Goal: Register for event/course

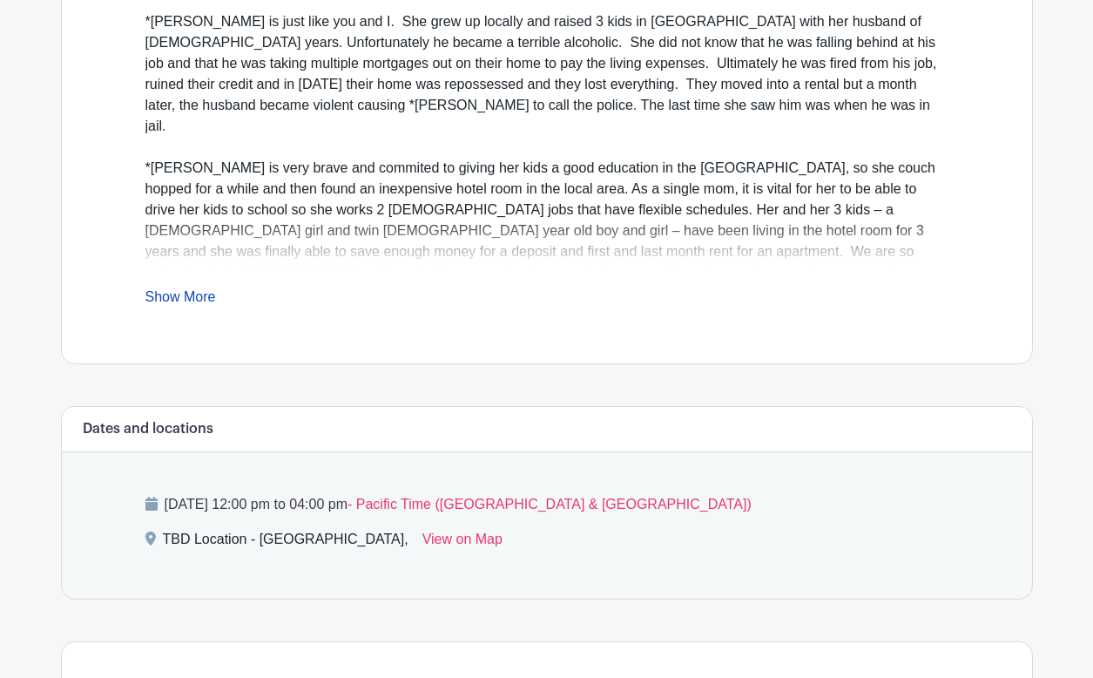
scroll to position [611, 0]
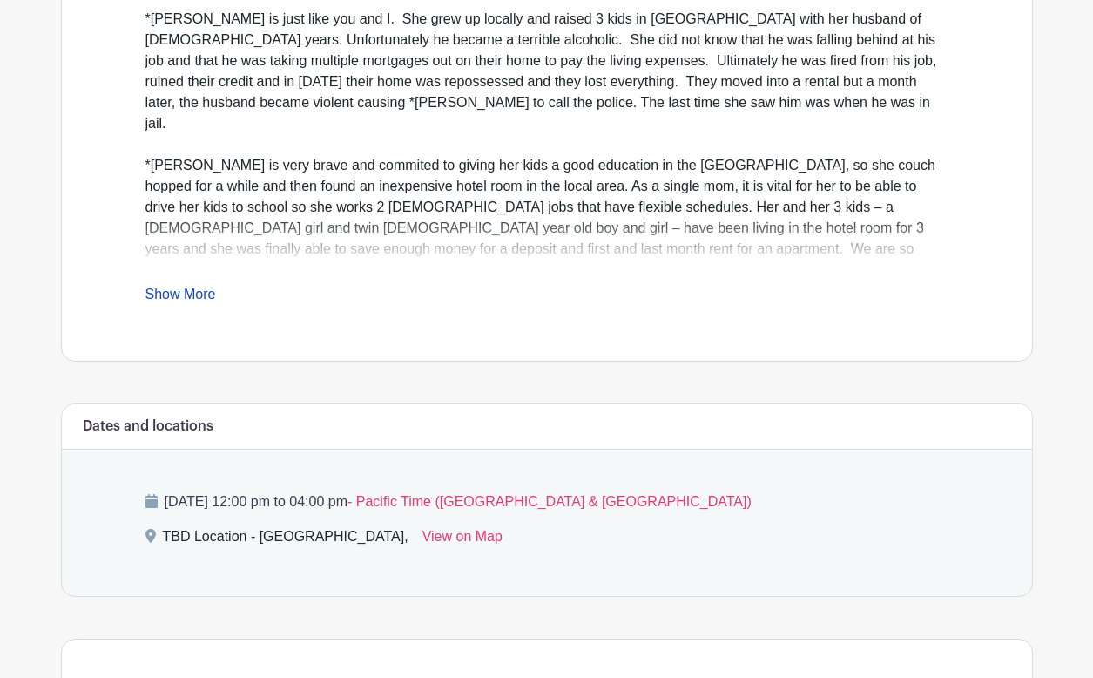
click at [194, 300] on link "Show More" at bounding box center [180, 298] width 71 height 22
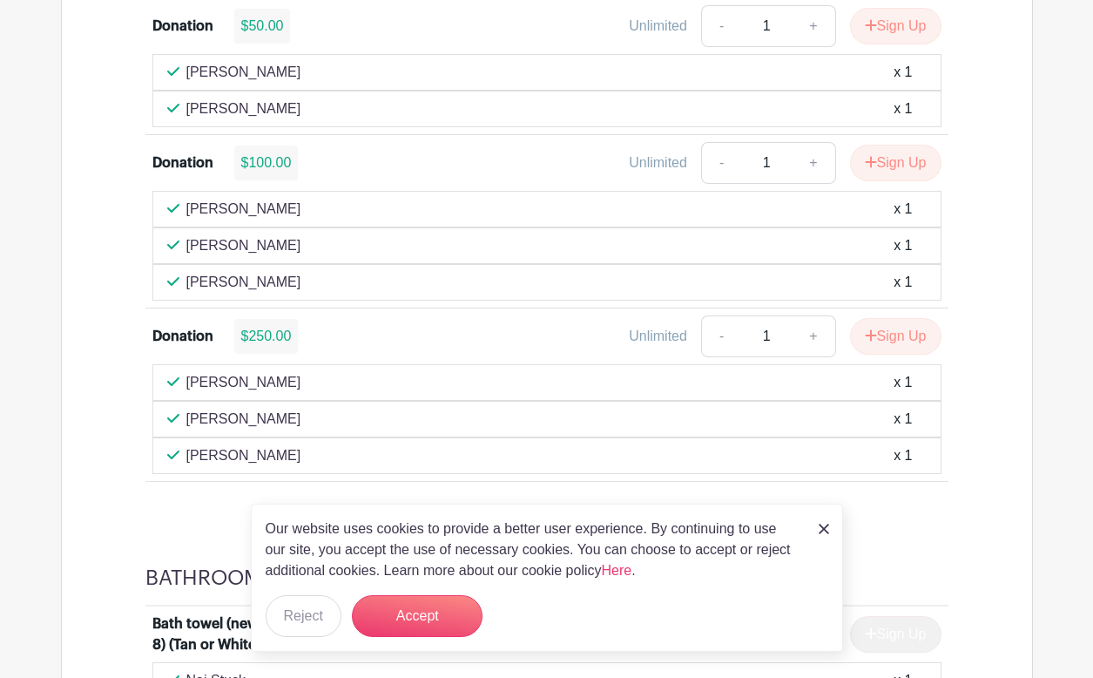
scroll to position [1684, 0]
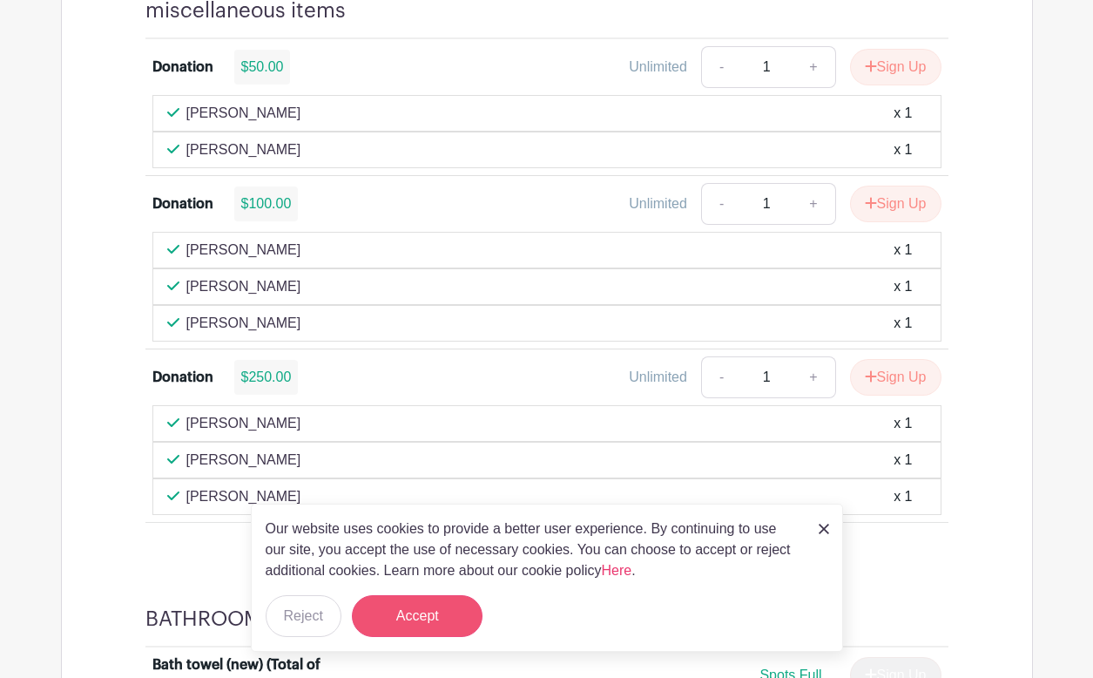
click at [400, 614] on button "Accept" at bounding box center [417, 616] width 131 height 42
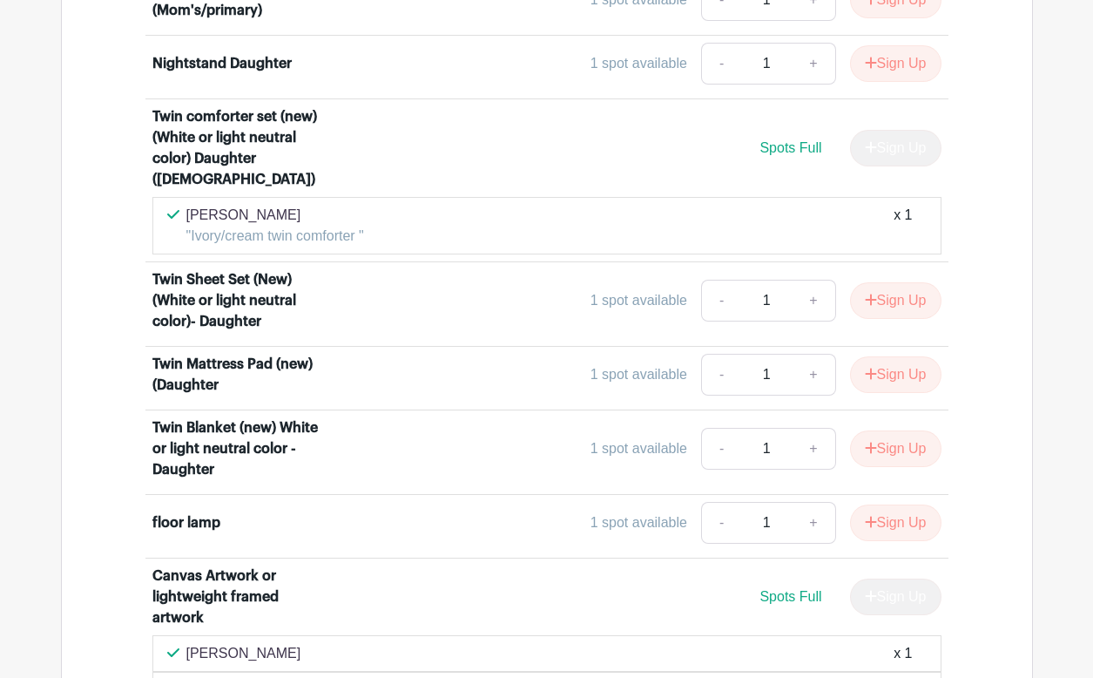
scroll to position [7727, 0]
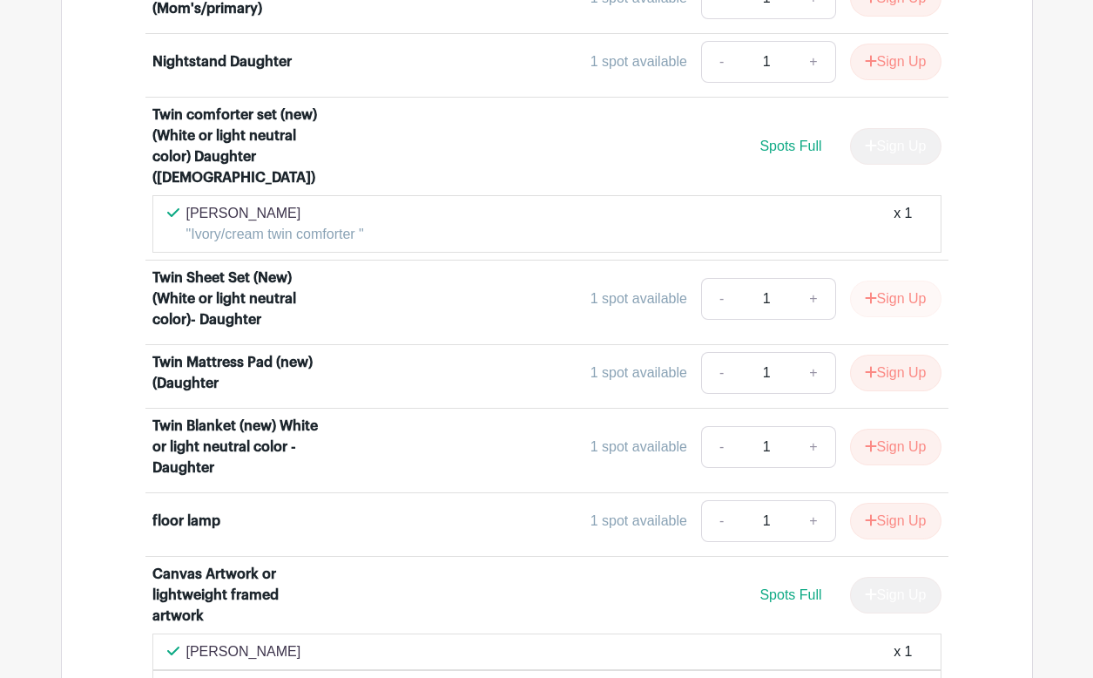
click at [890, 293] on button "Sign Up" at bounding box center [895, 298] width 91 height 37
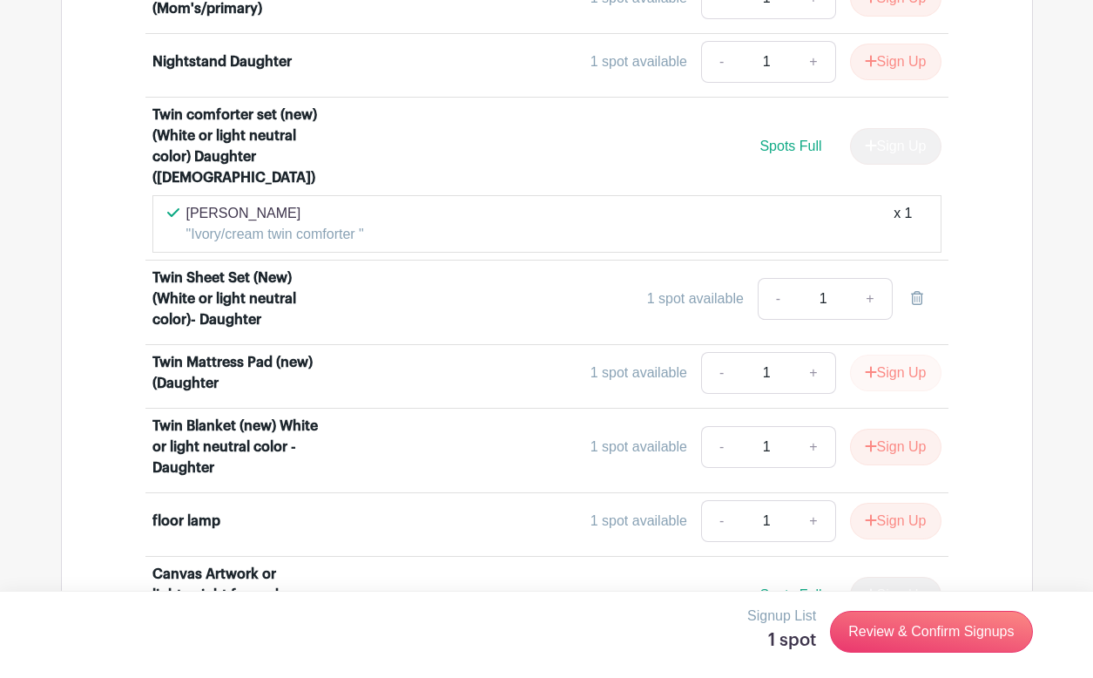
click at [894, 368] on button "Sign Up" at bounding box center [895, 372] width 91 height 37
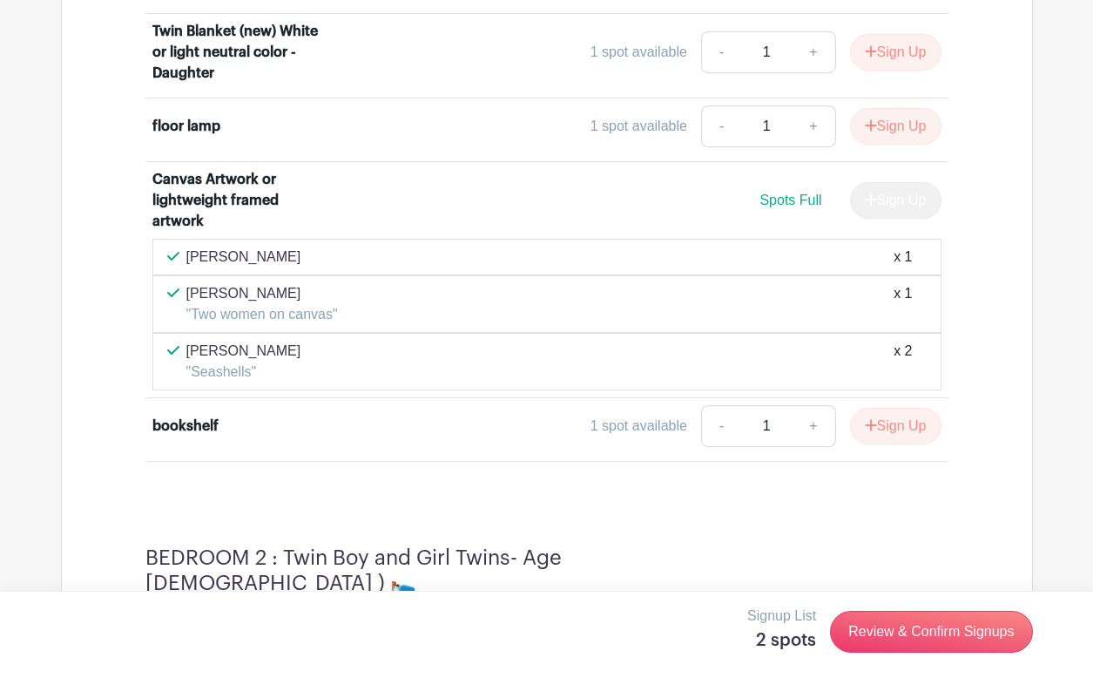
scroll to position [8149, 0]
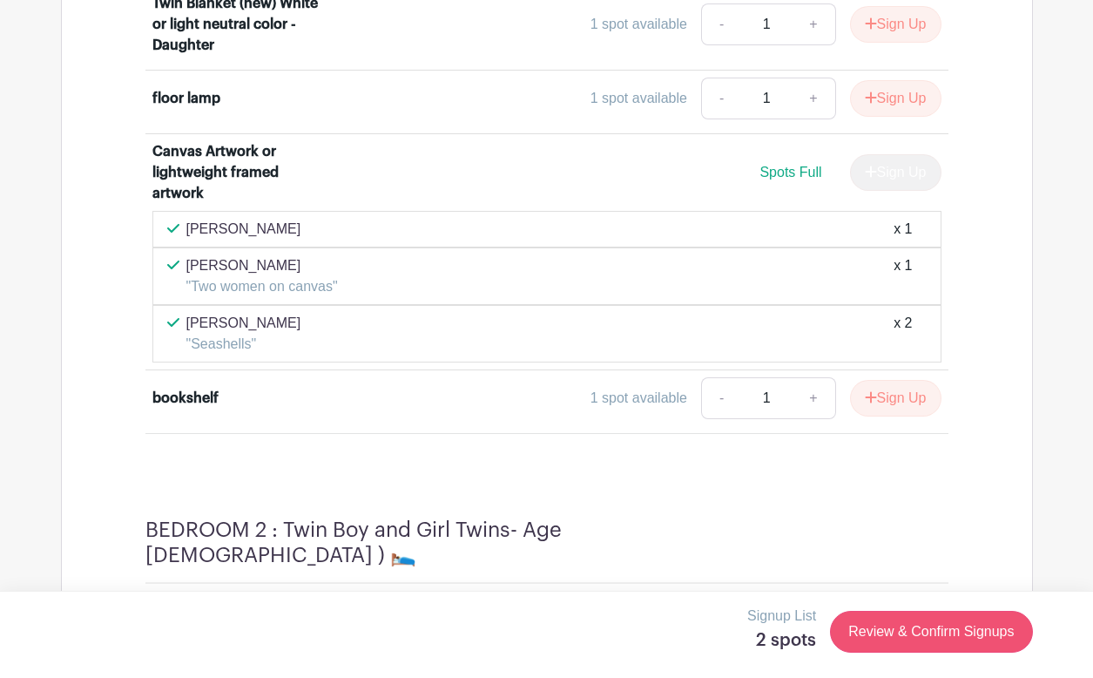
click at [953, 638] on link "Review & Confirm Signups" at bounding box center [931, 632] width 202 height 42
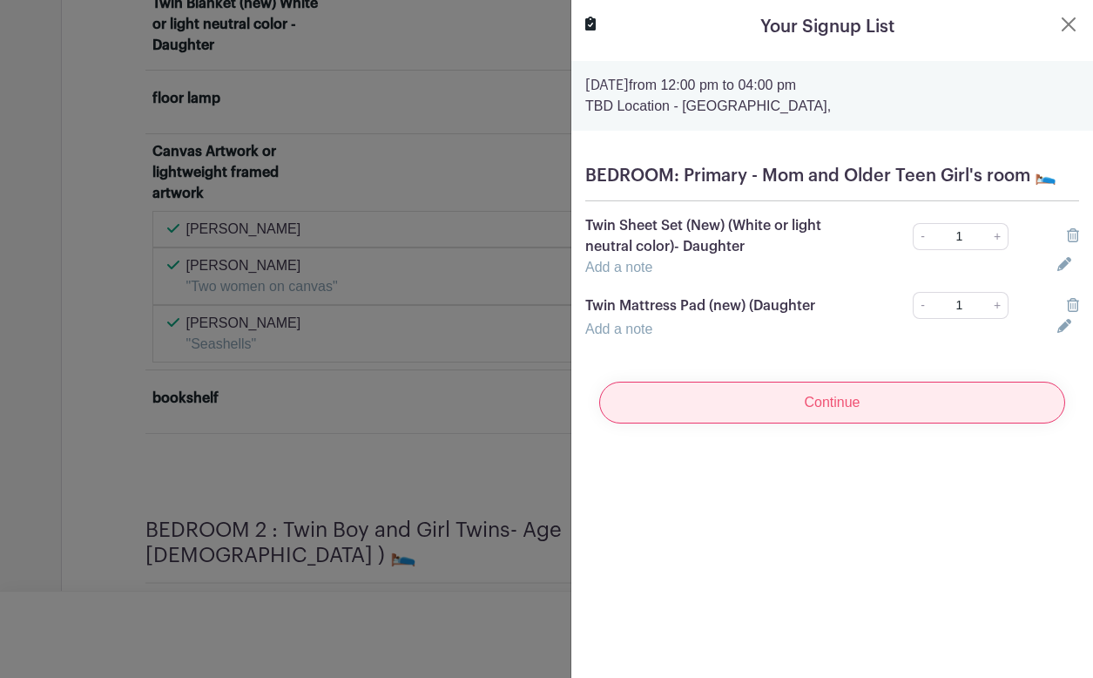
click at [840, 414] on input "Continue" at bounding box center [832, 402] width 466 height 42
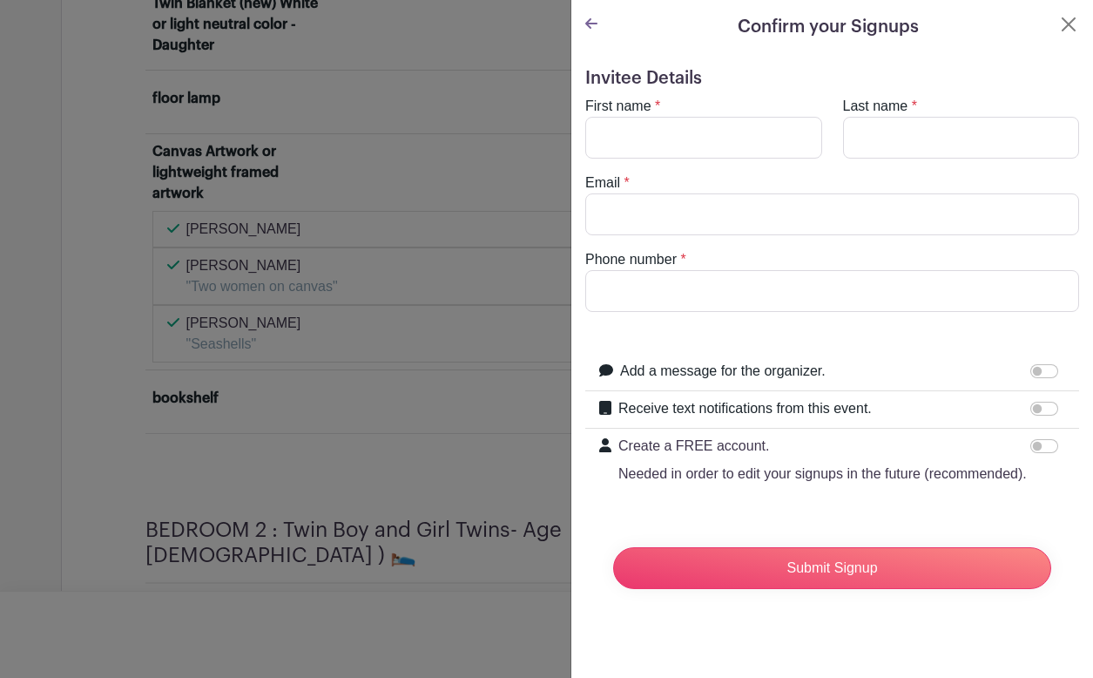
click at [590, 31] on link at bounding box center [591, 24] width 12 height 15
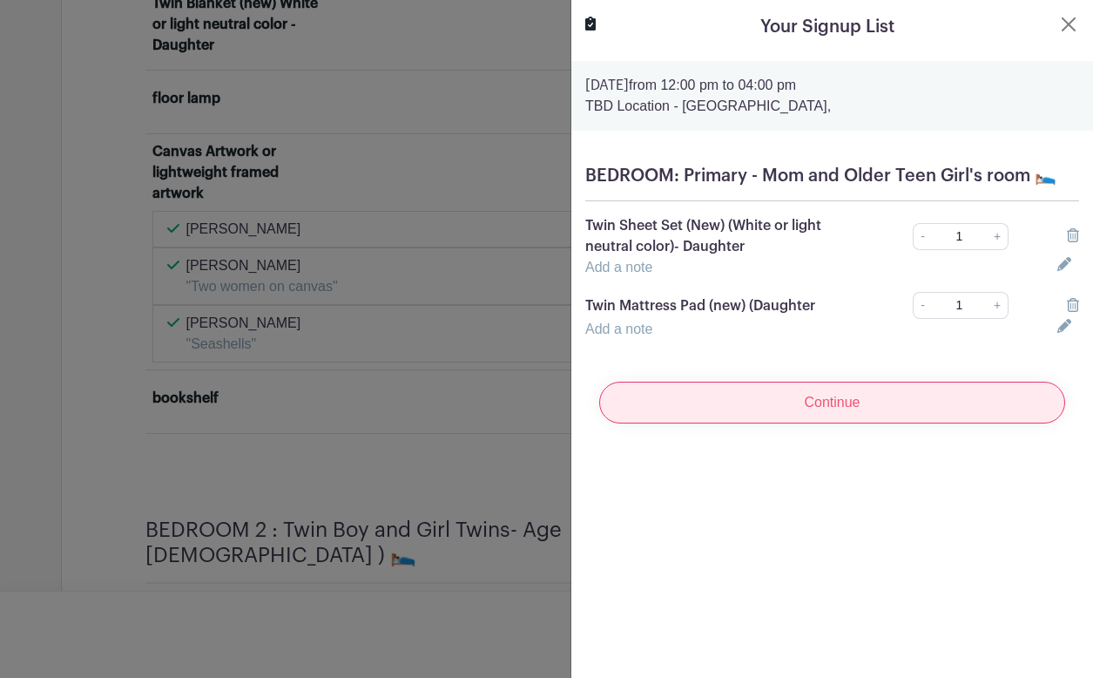
click at [838, 414] on input "Continue" at bounding box center [832, 402] width 466 height 42
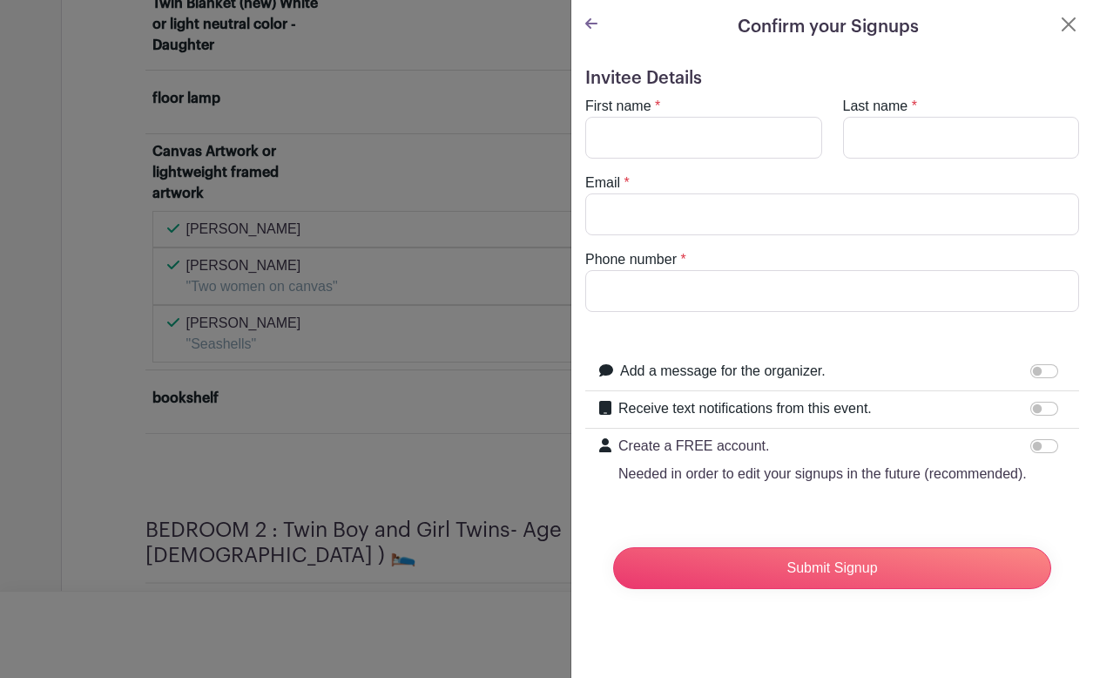
click at [693, 116] on div "First name *" at bounding box center [704, 127] width 258 height 63
type input "[PERSON_NAME]"
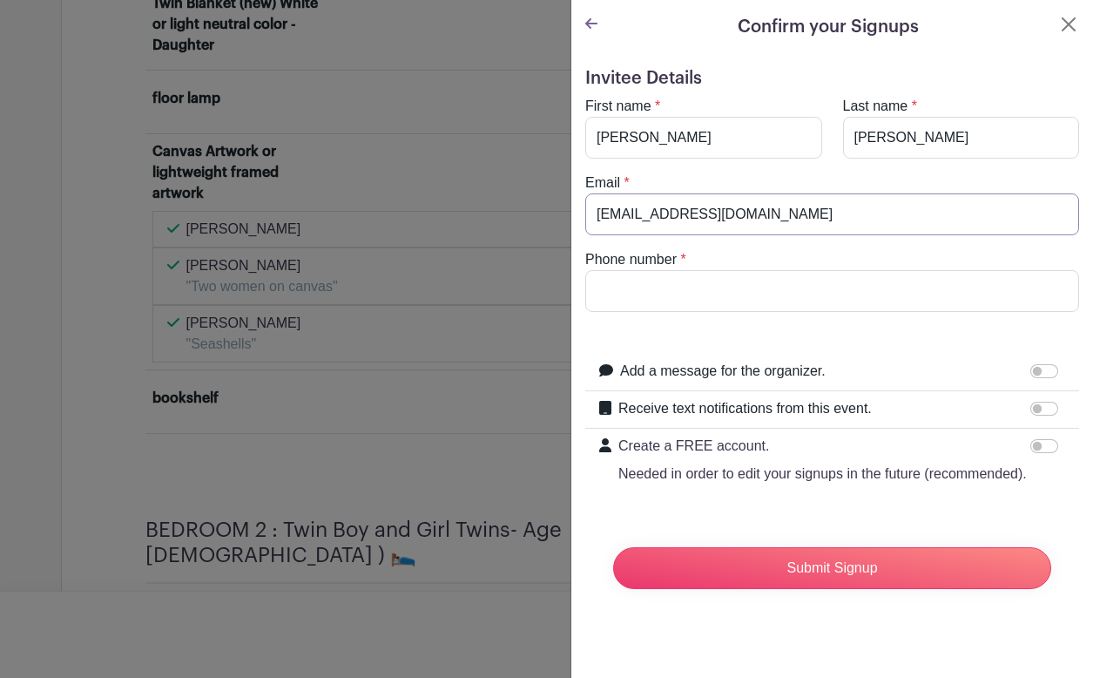
type input "[EMAIL_ADDRESS][DOMAIN_NAME]"
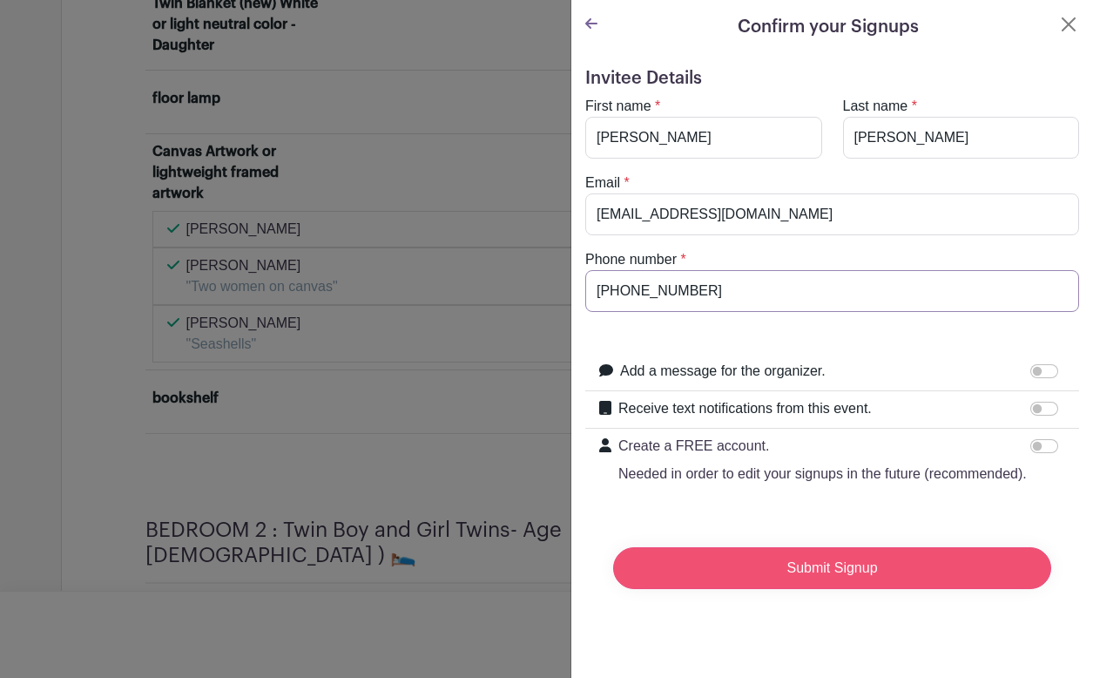
type input "[PHONE_NUMBER]"
click at [863, 571] on input "Submit Signup" at bounding box center [832, 568] width 438 height 42
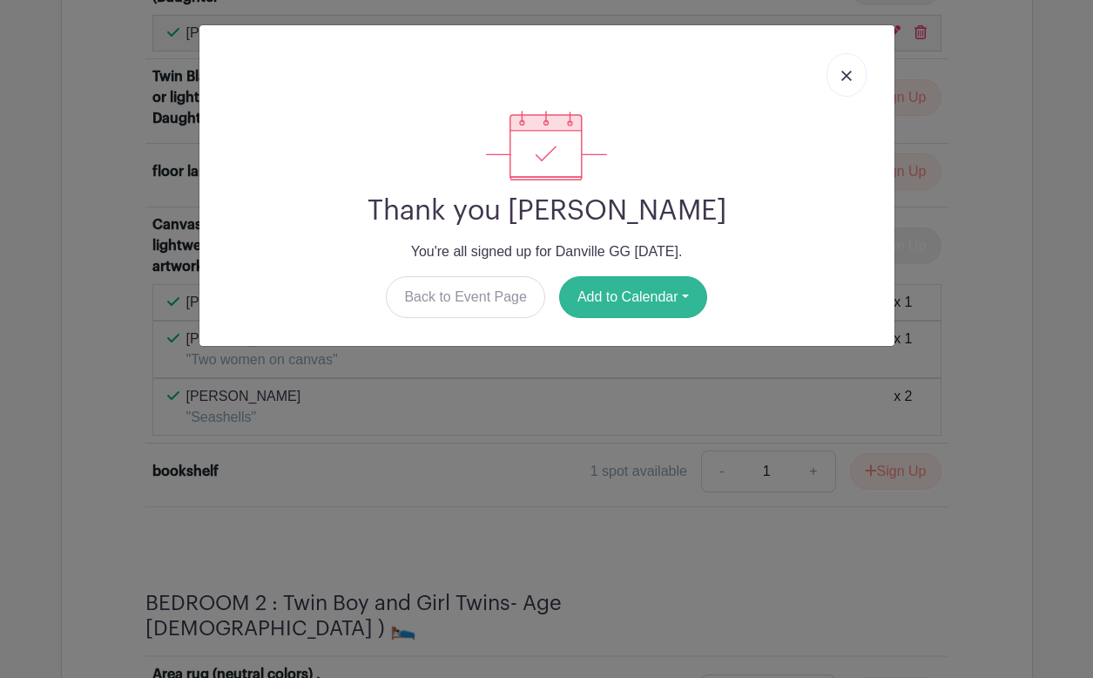
click at [633, 303] on button "Add to Calendar" at bounding box center [633, 297] width 148 height 42
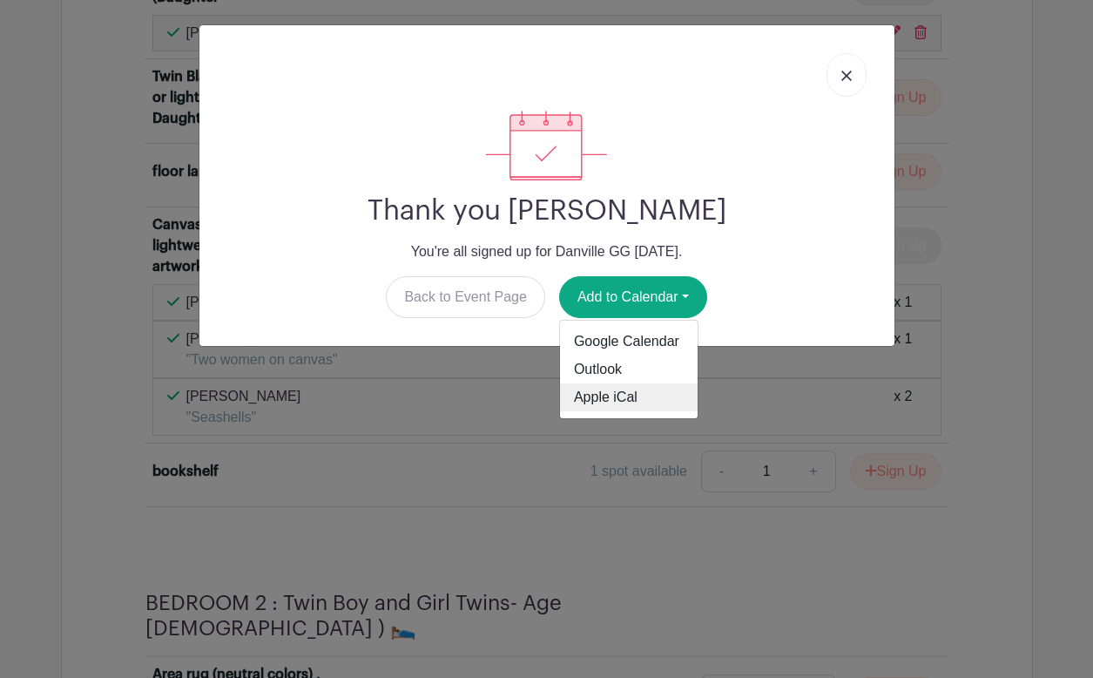
click at [610, 389] on link "Apple iCal" at bounding box center [629, 397] width 138 height 28
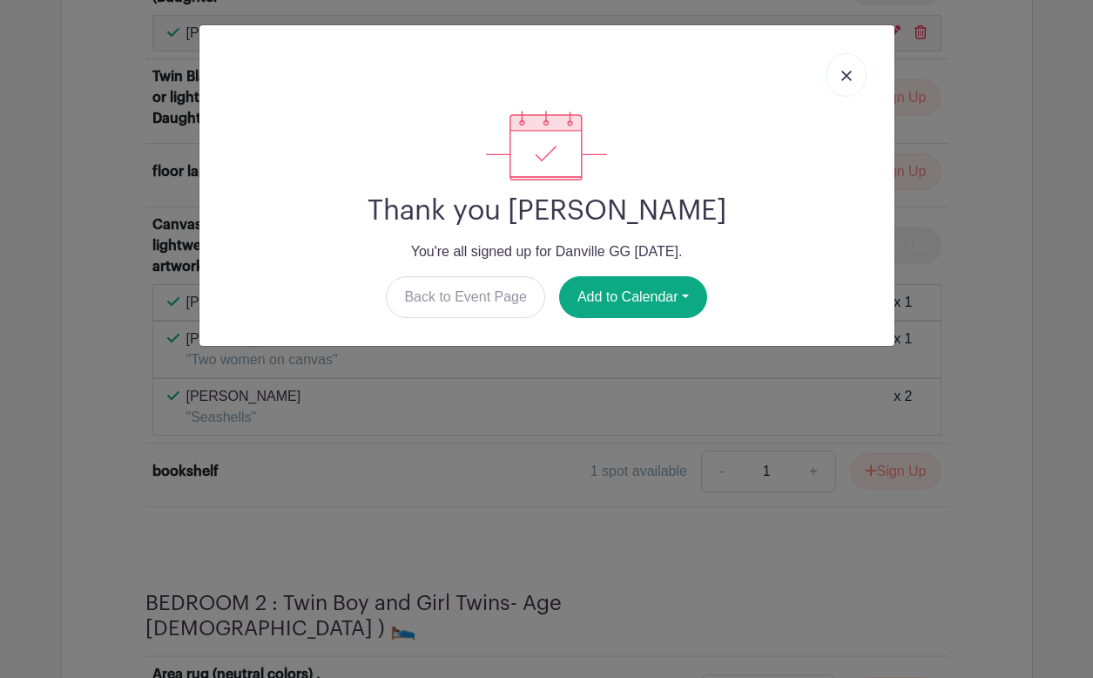
click at [841, 73] on img at bounding box center [846, 76] width 10 height 10
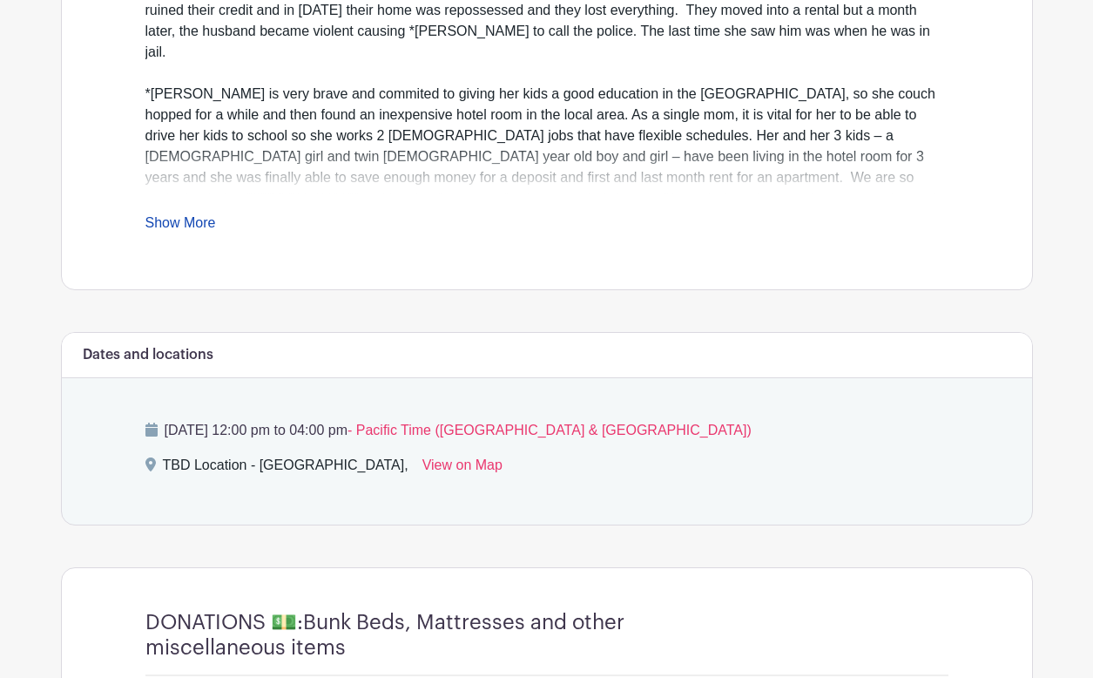
scroll to position [671, 0]
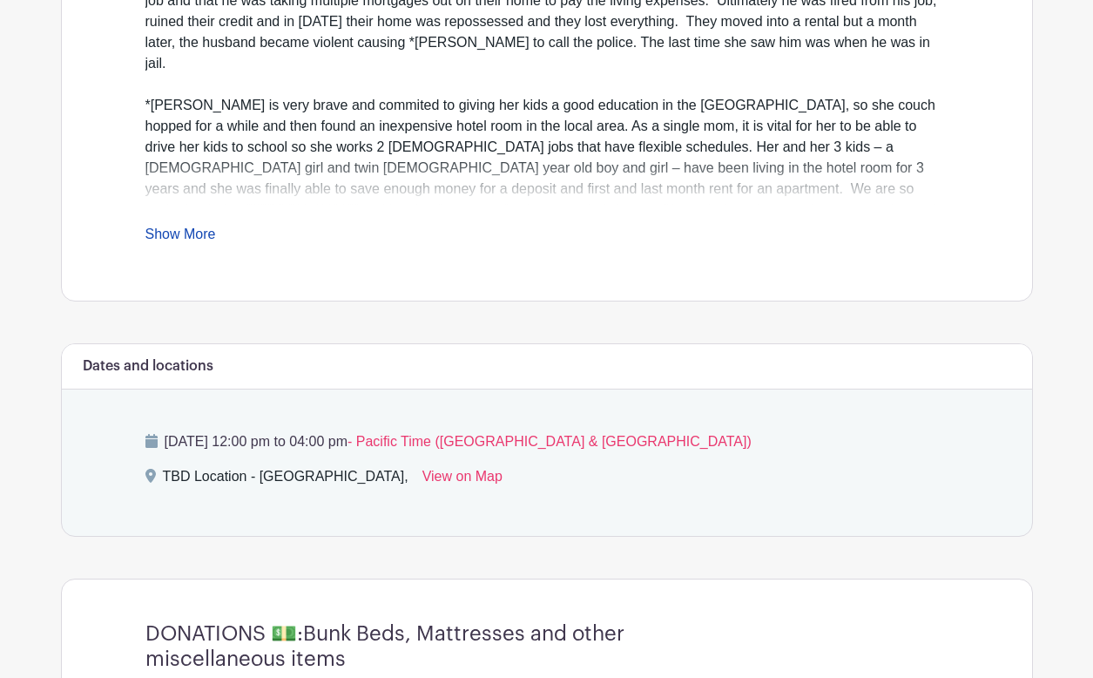
click at [172, 231] on link "Show More" at bounding box center [180, 237] width 71 height 22
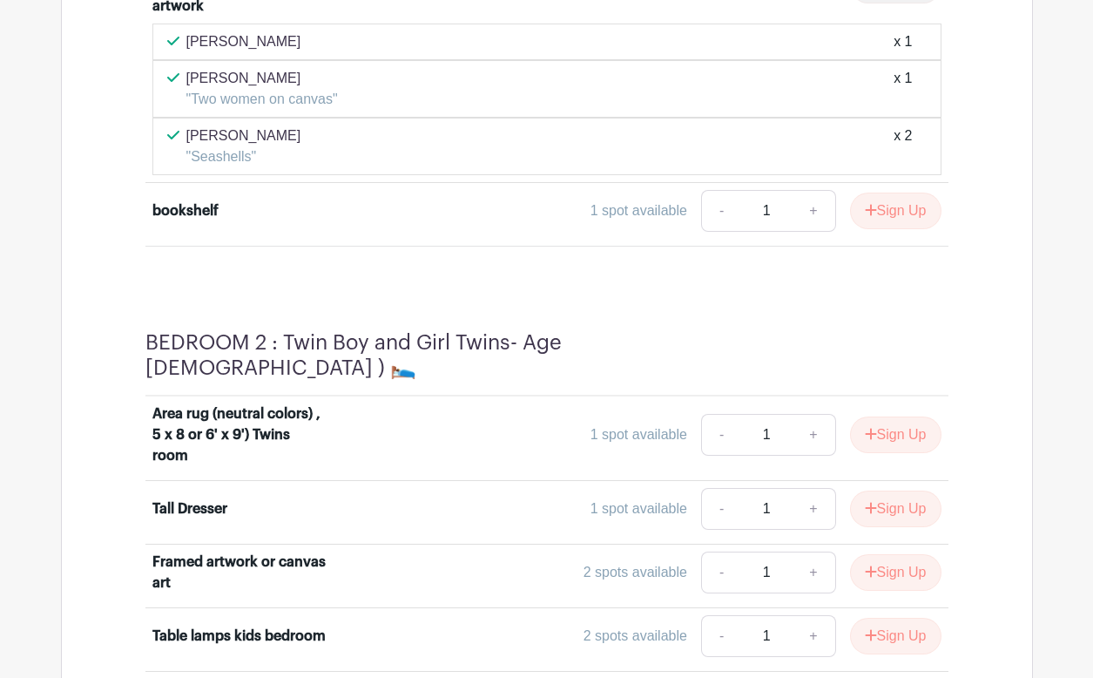
scroll to position [8309, 0]
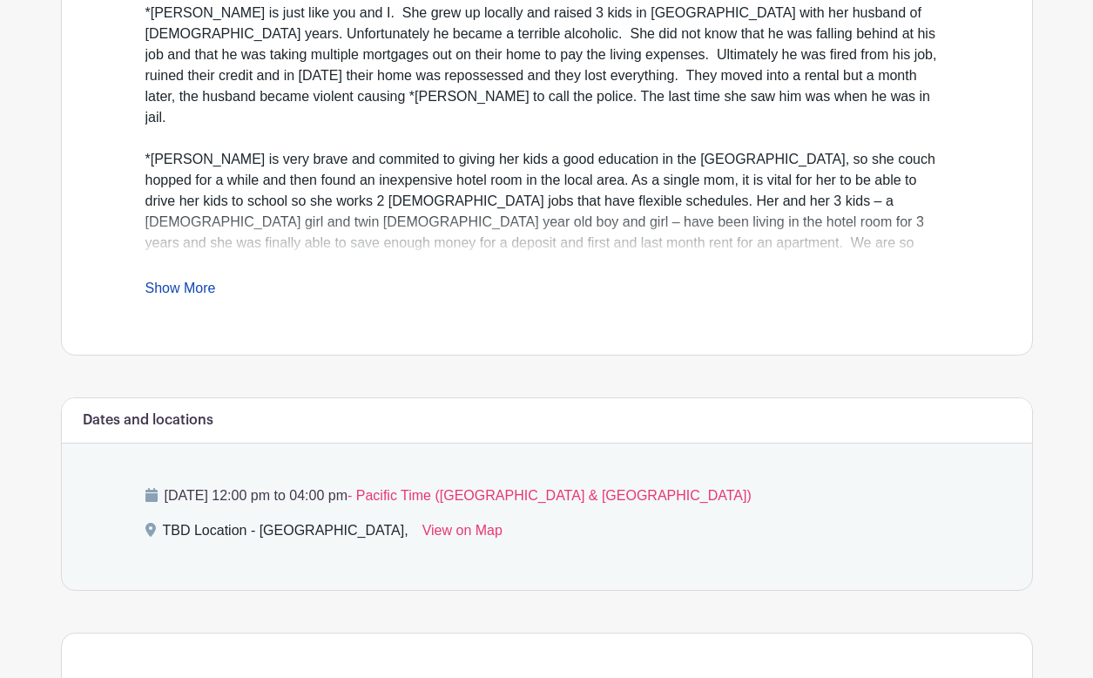
scroll to position [624, 0]
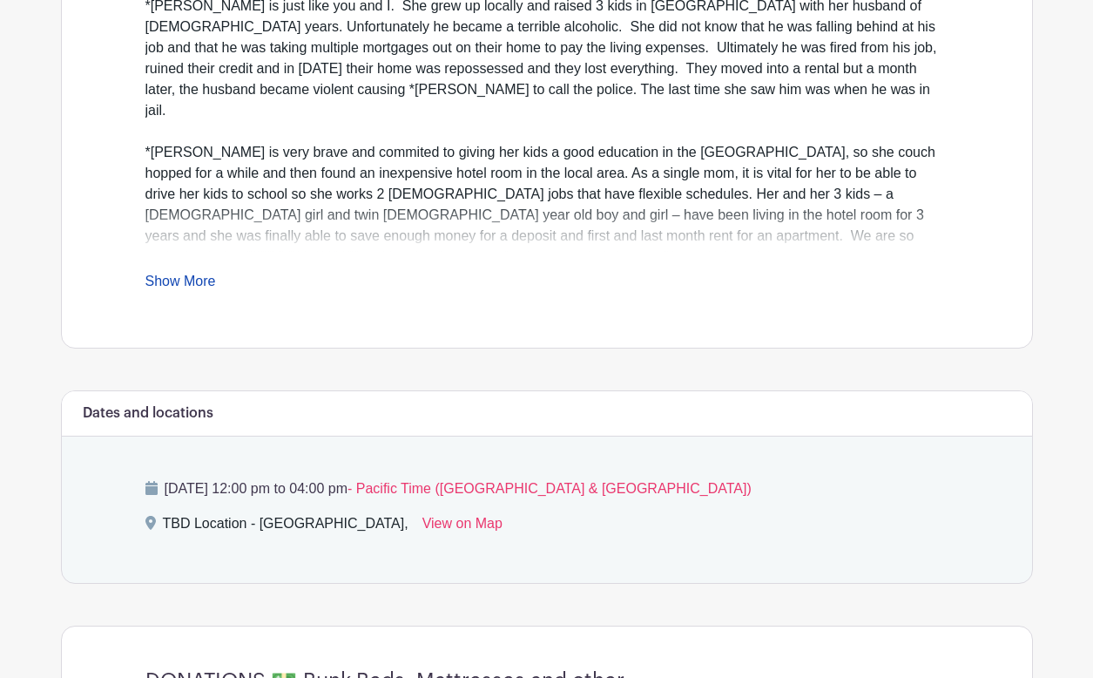
click at [157, 280] on link "Show More" at bounding box center [180, 284] width 71 height 22
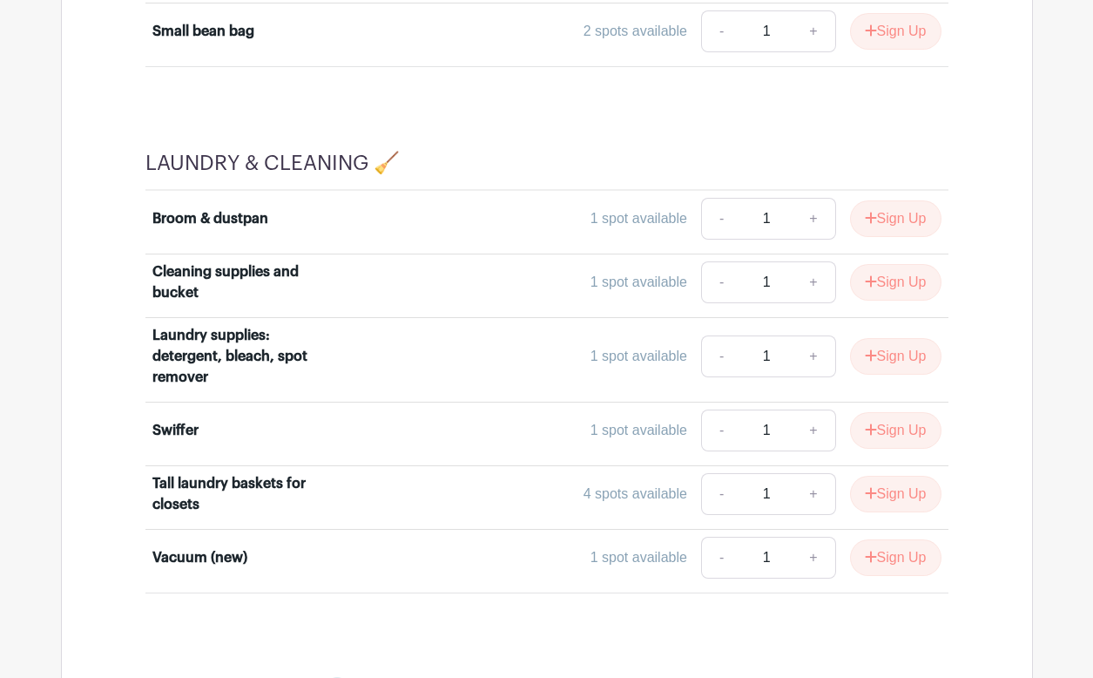
scroll to position [9828, 0]
